Goal: Information Seeking & Learning: Learn about a topic

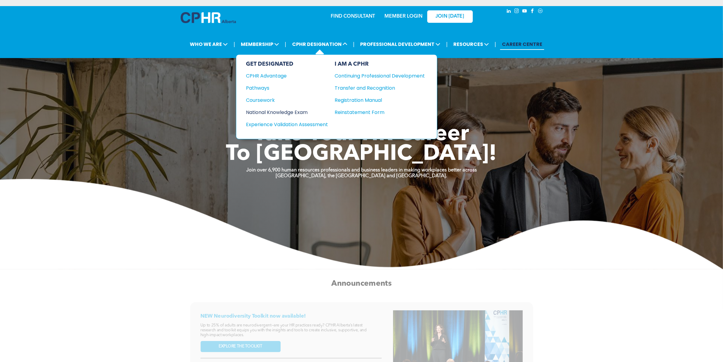
click at [287, 109] on div "National Knowledge Exam" at bounding box center [283, 112] width 74 height 8
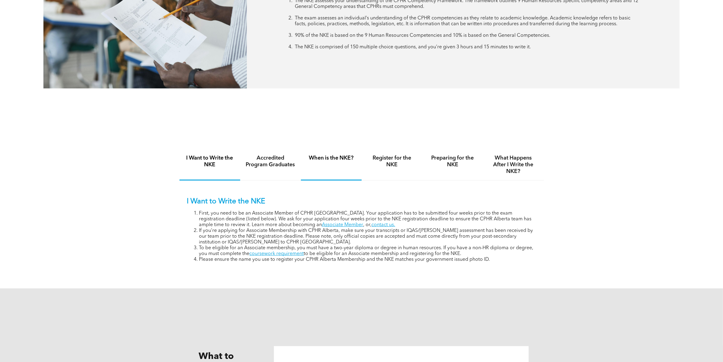
scroll to position [380, 0]
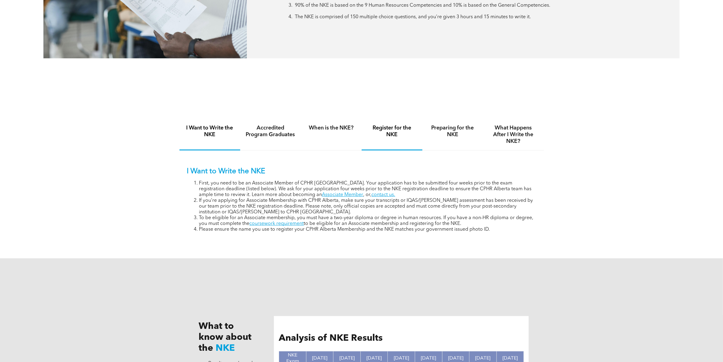
click at [397, 134] on h4 "Register for the NKE" at bounding box center [392, 131] width 50 height 13
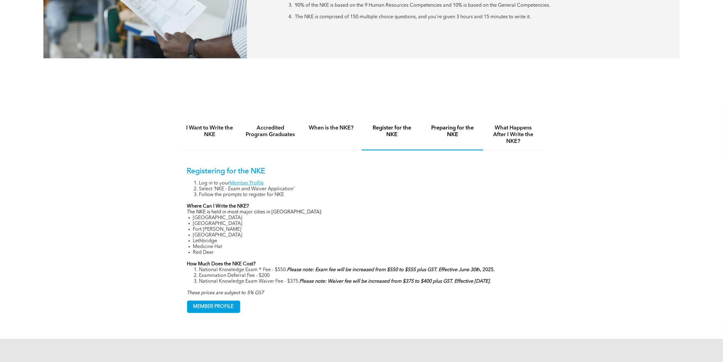
click at [453, 129] on h4 "Preparing for the NKE" at bounding box center [453, 131] width 50 height 13
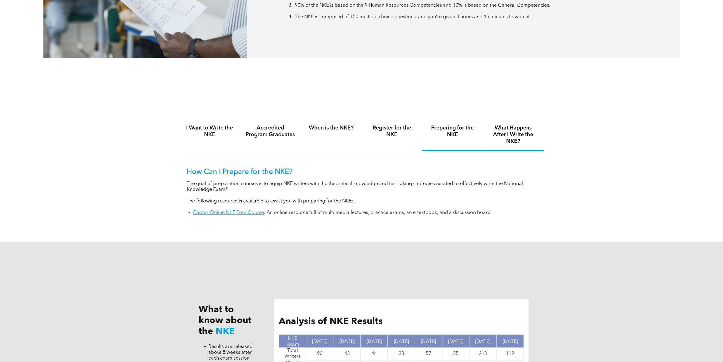
click at [513, 130] on h4 "What Happens After I Write the NKE?" at bounding box center [514, 135] width 50 height 20
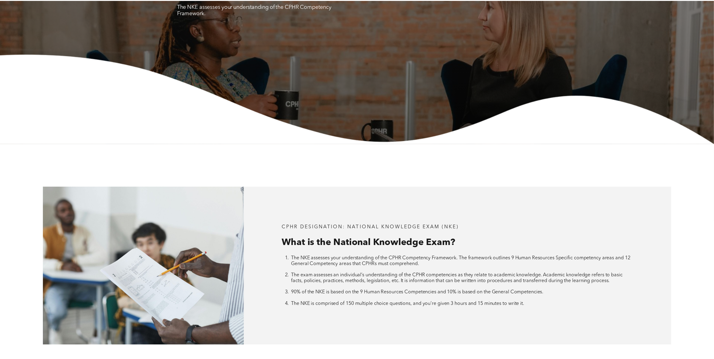
scroll to position [0, 0]
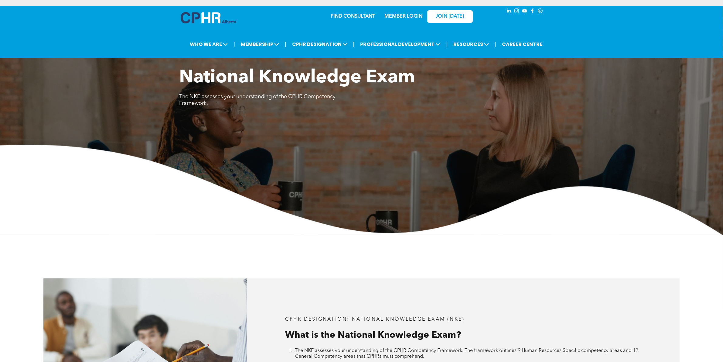
click at [417, 17] on link "MEMBER LOGIN" at bounding box center [403, 16] width 38 height 5
